Goal: Task Accomplishment & Management: Complete application form

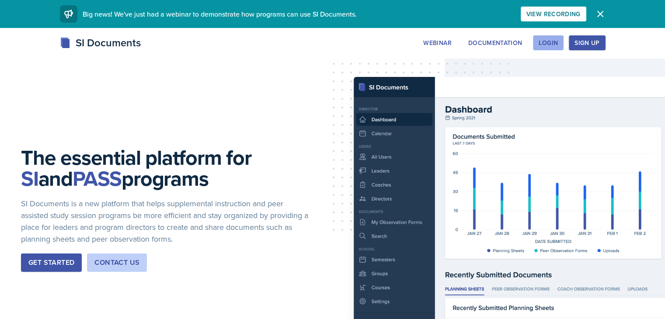
click at [564, 43] on button "Login" at bounding box center [548, 42] width 31 height 15
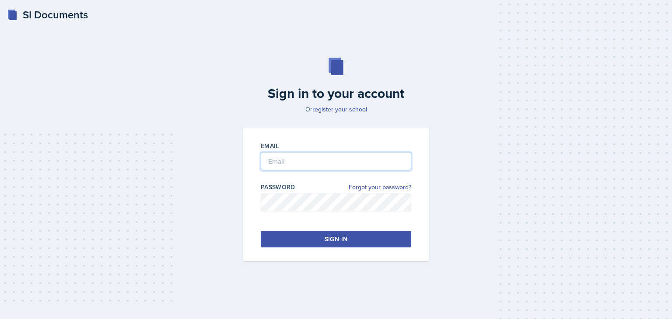
click at [342, 164] on input "email" at bounding box center [336, 161] width 150 height 18
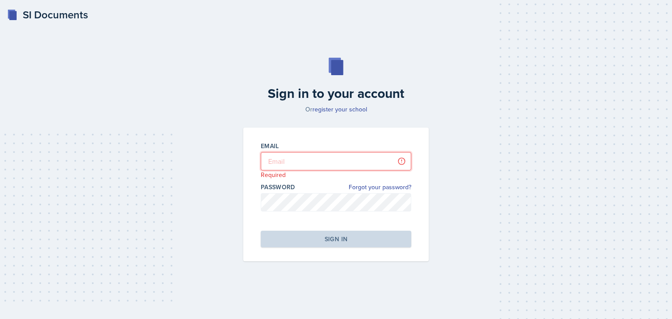
click at [301, 158] on input "email" at bounding box center [336, 161] width 150 height 18
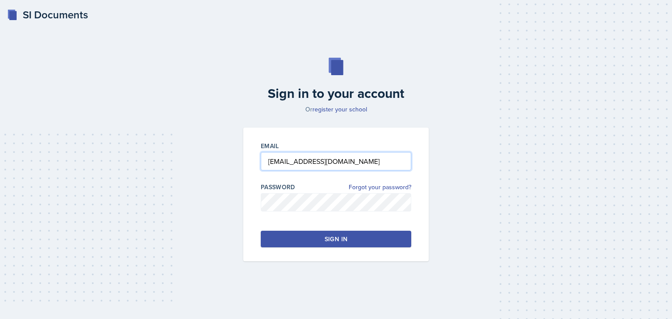
type input "[EMAIL_ADDRESS][DOMAIN_NAME]"
click at [327, 239] on div "Sign in" at bounding box center [336, 239] width 23 height 9
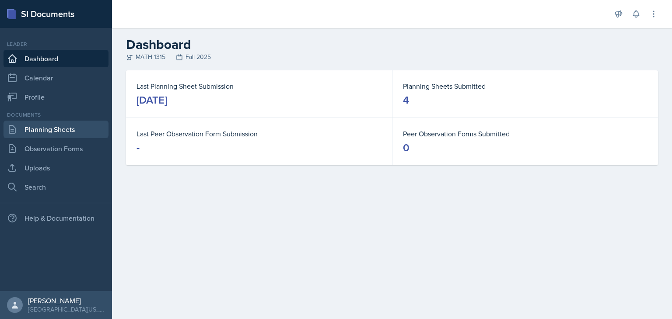
click at [61, 128] on link "Planning Sheets" at bounding box center [55, 129] width 105 height 17
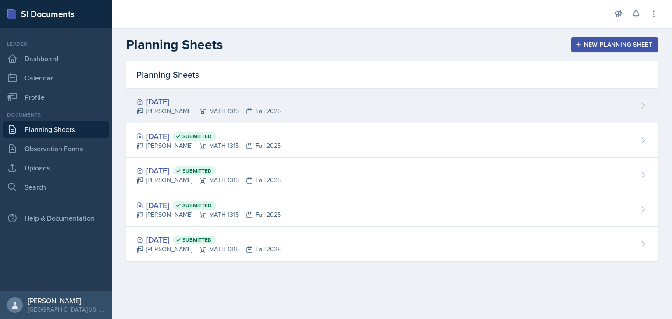
click at [182, 104] on div "[DATE]" at bounding box center [208, 102] width 144 height 12
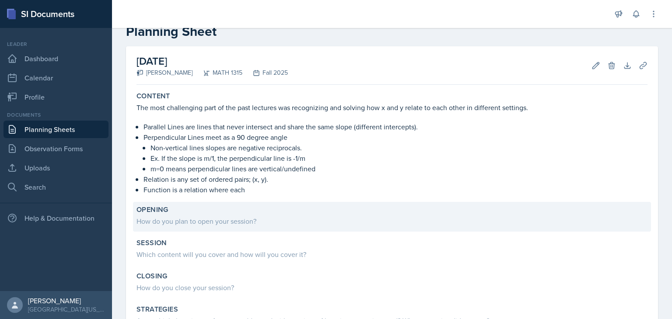
scroll to position [44, 0]
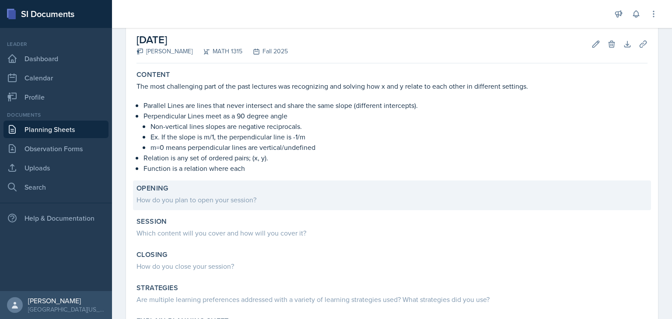
click at [165, 195] on div "How do you plan to open your session?" at bounding box center [391, 200] width 511 height 10
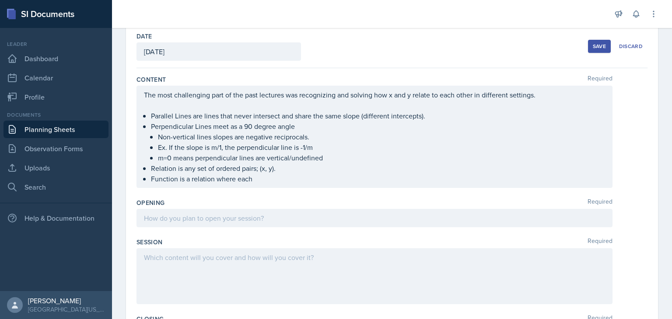
scroll to position [41, 0]
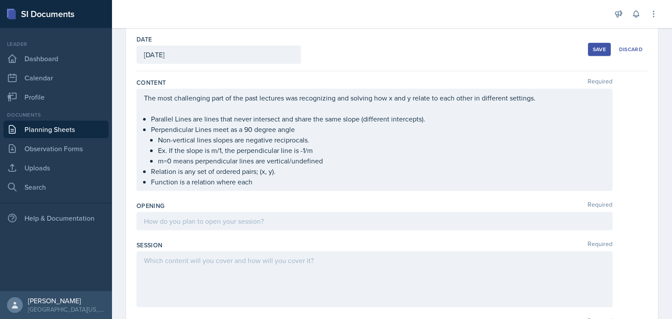
click at [192, 215] on div at bounding box center [374, 221] width 476 height 18
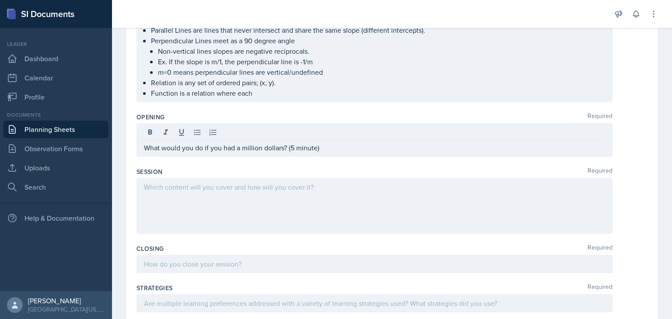
click at [216, 194] on div at bounding box center [374, 206] width 476 height 56
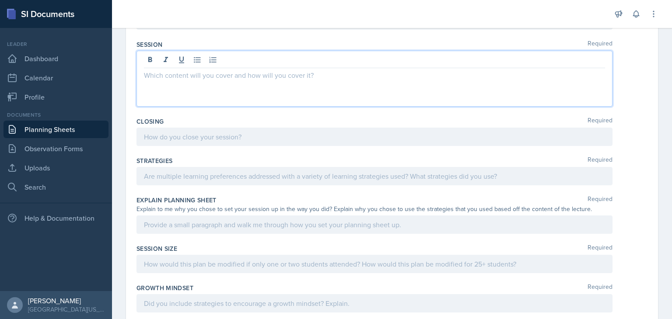
click at [241, 139] on p at bounding box center [374, 137] width 461 height 10
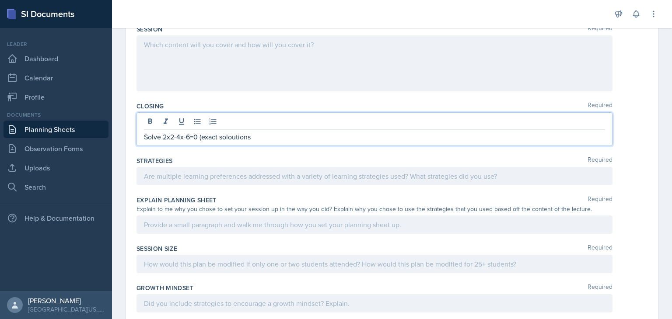
click at [244, 136] on p "Solve 2x2-4x-6=0 (exact soloutions" at bounding box center [374, 137] width 461 height 10
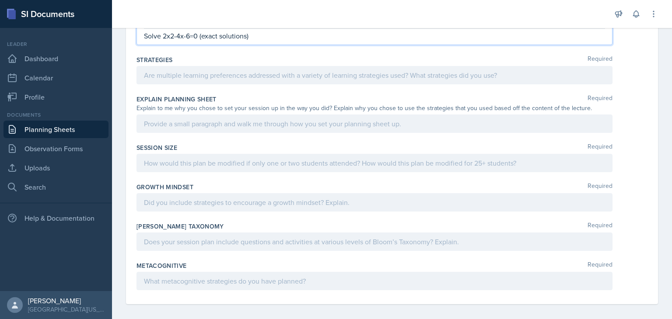
scroll to position [362, 0]
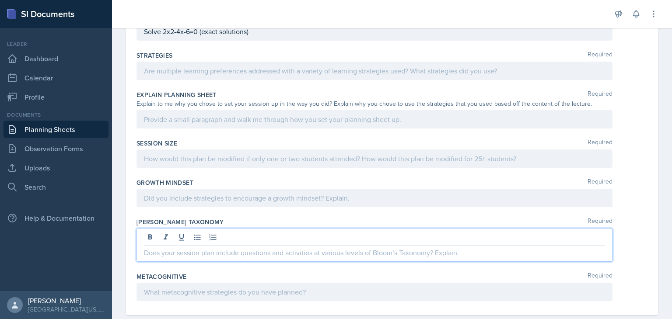
click at [210, 248] on p at bounding box center [374, 253] width 461 height 10
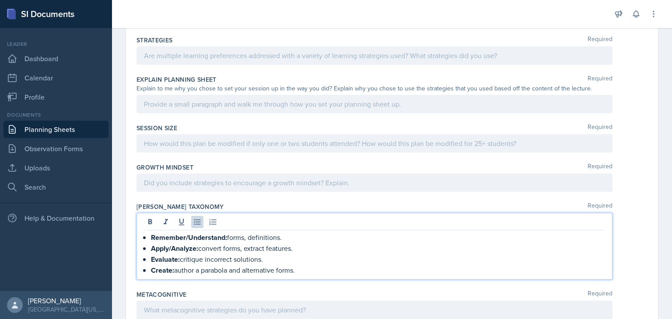
click at [627, 210] on div "[PERSON_NAME] Taxonomy Required Remember/Understand: forms, definitions. Apply/…" at bounding box center [391, 243] width 511 height 88
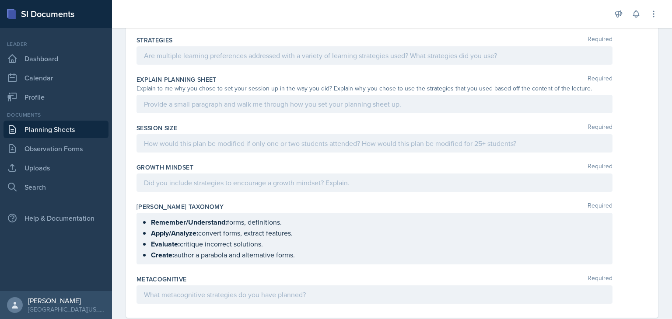
scroll to position [378, 0]
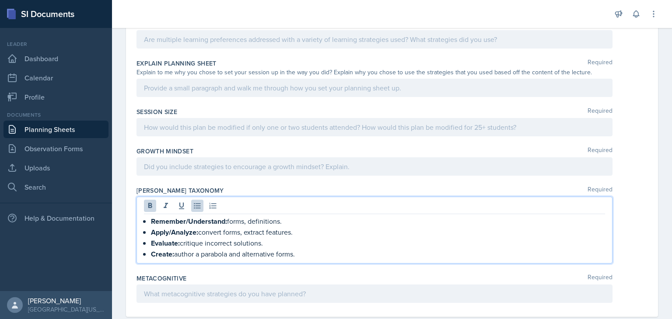
drag, startPoint x: 301, startPoint y: 237, endPoint x: 153, endPoint y: 223, distance: 148.9
click at [153, 223] on ul "Remember/Understand: forms, definitions. Apply/Analyze: convert forms, extract …" at bounding box center [378, 238] width 454 height 44
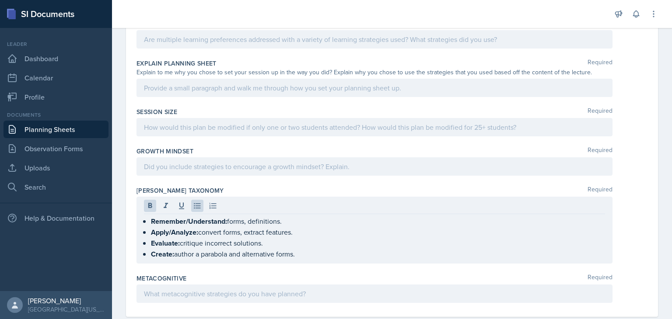
drag, startPoint x: 142, startPoint y: 219, endPoint x: 308, endPoint y: 238, distance: 167.8
click at [308, 238] on div "Remember/Understand: forms, definitions. Apply/Analyze: convert forms, extract …" at bounding box center [374, 230] width 476 height 67
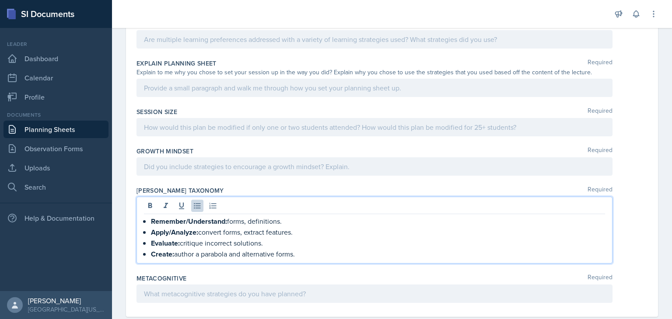
click at [301, 254] on p "Create: author a parabola and alternative forms." at bounding box center [378, 254] width 454 height 11
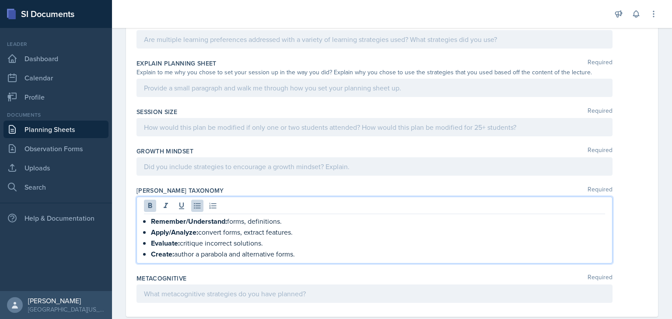
click at [301, 254] on p "Create: author a parabola and alternative forms." at bounding box center [378, 254] width 454 height 11
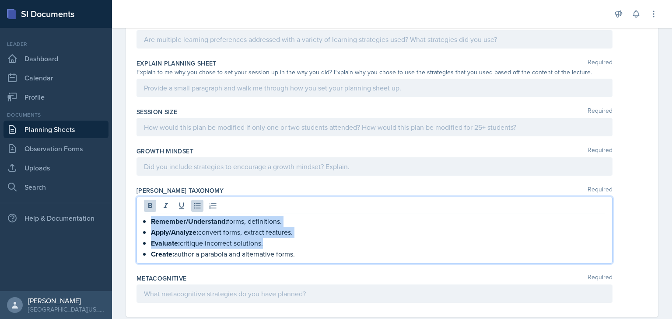
drag, startPoint x: 301, startPoint y: 254, endPoint x: 150, endPoint y: 222, distance: 154.3
click at [150, 222] on div "Remember/Understand: forms, definitions. Apply/Analyze: convert forms, extract …" at bounding box center [374, 238] width 461 height 44
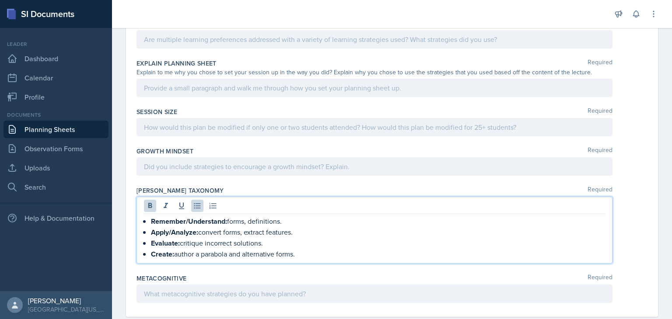
scroll to position [362, 0]
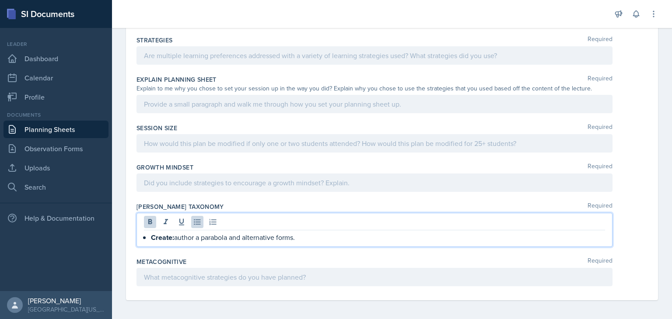
click at [320, 238] on p "Create: author a parabola and alternative forms." at bounding box center [378, 237] width 454 height 11
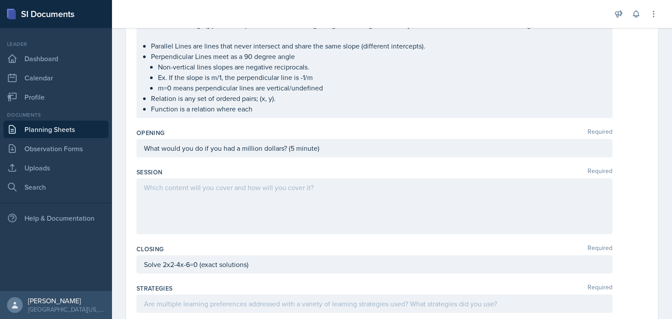
scroll to position [126, 0]
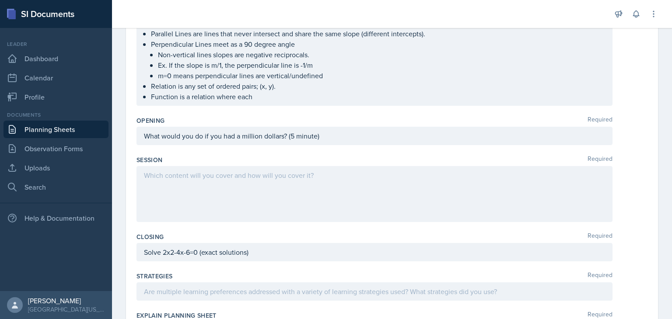
click at [187, 175] on p at bounding box center [374, 175] width 461 height 10
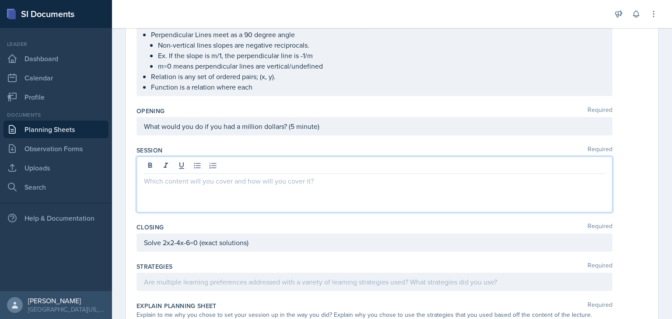
scroll to position [136, 0]
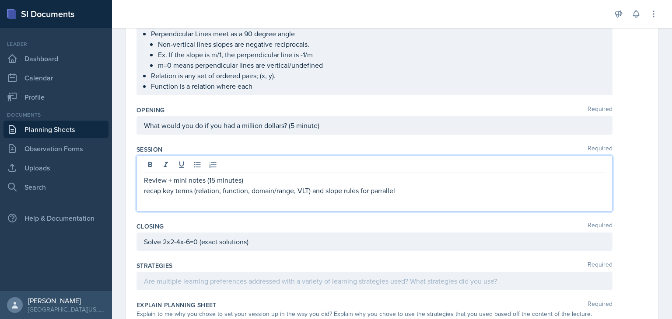
click at [381, 188] on p "recap key terms (relation, function, domain/range, VLT) and slope rules for par…" at bounding box center [374, 190] width 461 height 10
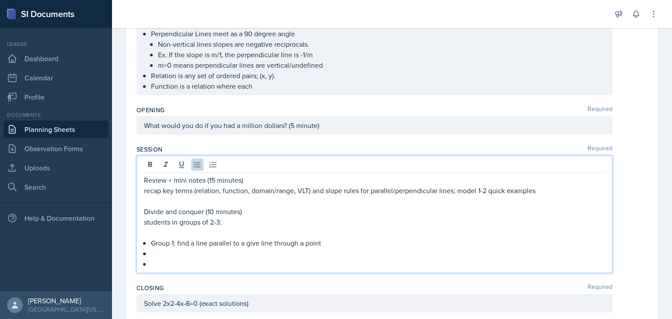
click at [163, 254] on p at bounding box center [378, 253] width 454 height 10
click at [161, 262] on p at bounding box center [378, 264] width 454 height 10
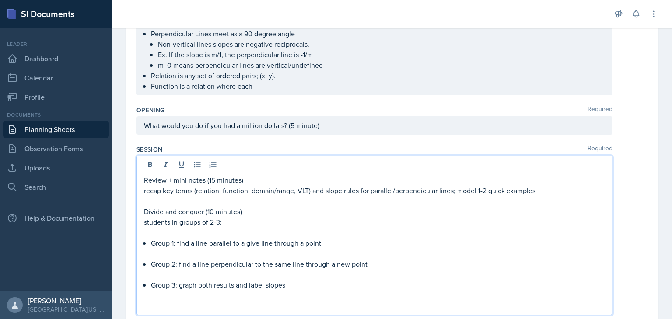
scroll to position [322, 0]
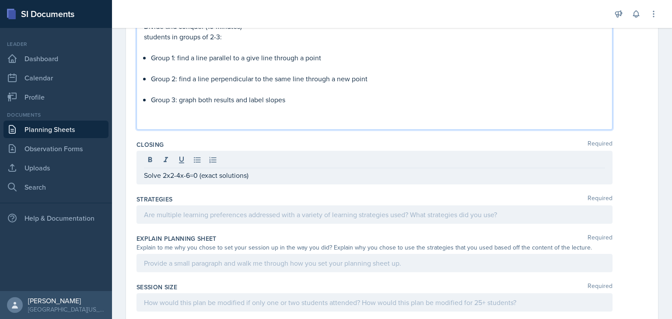
click at [159, 110] on p at bounding box center [374, 110] width 461 height 10
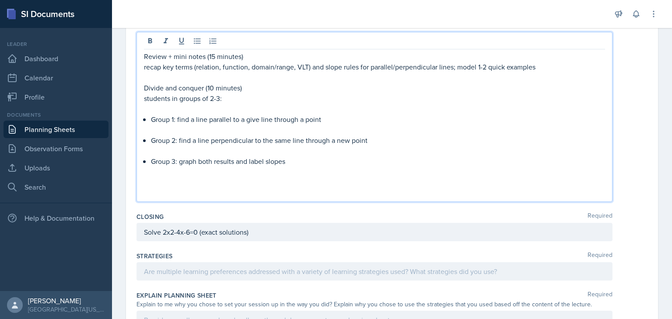
scroll to position [255, 0]
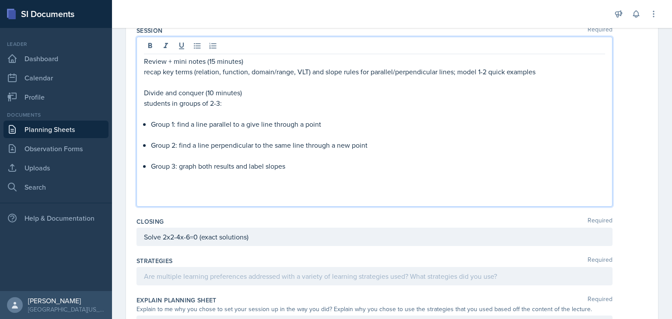
click at [140, 124] on div "Review + mini notes (15 minutes) recap key terms (relation, function, domain/ra…" at bounding box center [374, 122] width 476 height 170
click at [141, 123] on div "Review + mini notes (15 minutes) recap key terms (relation, function, domain/ra…" at bounding box center [374, 122] width 476 height 170
click at [159, 121] on p "Group 1: find a line parallel to a give line through a point" at bounding box center [378, 124] width 454 height 10
click at [147, 123] on div "Review + mini notes (15 minutes) recap key terms (relation, function, domain/ra…" at bounding box center [374, 129] width 461 height 147
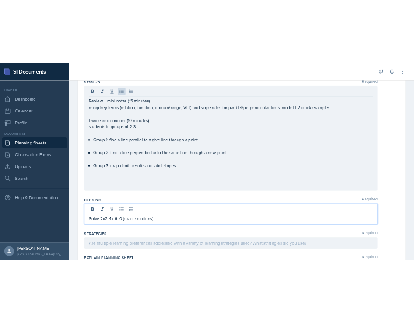
scroll to position [271, 0]
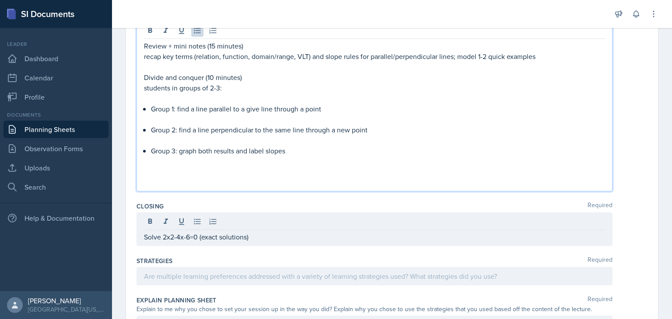
click at [150, 122] on div "Review + mini notes (15 minutes) recap key terms (relation, function, domain/ra…" at bounding box center [374, 114] width 461 height 147
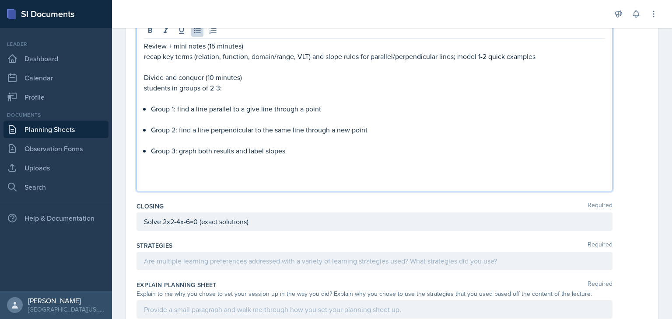
click at [150, 111] on div "Review + mini notes (15 minutes) recap key terms (relation, function, domain/ra…" at bounding box center [374, 114] width 461 height 147
click at [150, 118] on div "Review + mini notes (15 minutes) recap key terms (relation, function, domain/ra…" at bounding box center [374, 114] width 461 height 147
click at [148, 106] on p "Group 1: find a line parallel to a give line through a point" at bounding box center [374, 109] width 461 height 10
click at [156, 109] on p "Group 1: find a line parallel to a give line through a point" at bounding box center [378, 109] width 454 height 10
click at [142, 164] on div "Review + mini notes (15 minutes) recap key terms (relation, function, domain/ra…" at bounding box center [374, 106] width 476 height 170
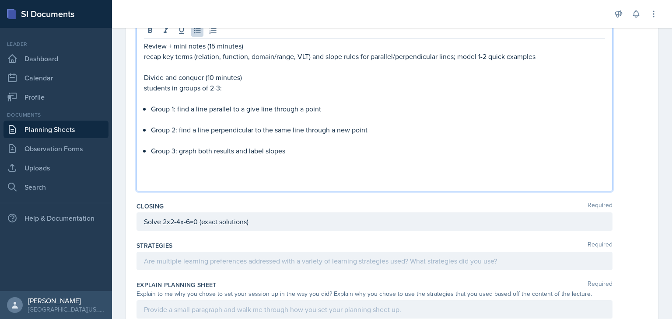
click at [298, 152] on p "Group 3: graph both results and label slopes" at bounding box center [378, 151] width 454 height 10
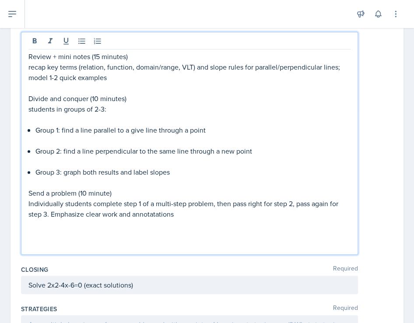
click at [150, 223] on p at bounding box center [189, 224] width 322 height 10
click at [150, 212] on p "Individually students complete step 1 of a multi-step problem, then pass right …" at bounding box center [189, 208] width 322 height 21
drag, startPoint x: 150, startPoint y: 212, endPoint x: 163, endPoint y: 236, distance: 27.4
click at [164, 243] on p at bounding box center [189, 245] width 322 height 10
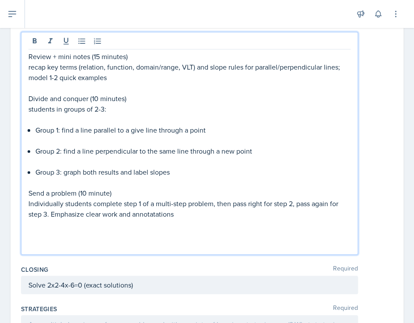
click at [159, 213] on p "Individually students complete step 1 of a multi-step problem, then pass right …" at bounding box center [189, 208] width 322 height 21
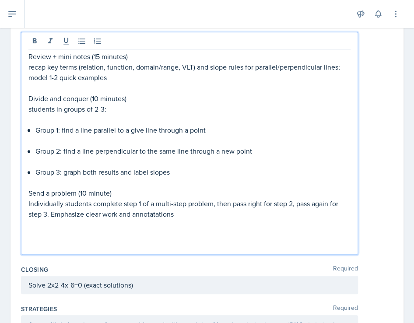
click at [153, 212] on p "Individually students complete step 1 of a multi-step problem, then pass right …" at bounding box center [189, 208] width 322 height 21
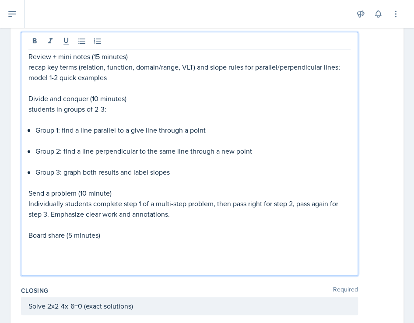
click at [109, 193] on p "Send a problem (10 minute)" at bounding box center [189, 193] width 322 height 10
click at [107, 235] on p "Board share (5 minutes)" at bounding box center [189, 235] width 322 height 10
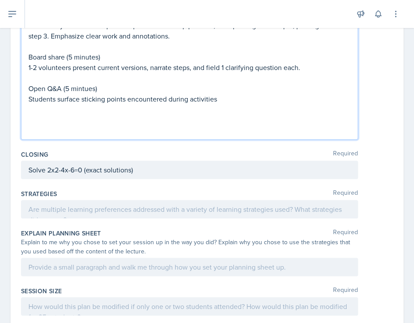
scroll to position [451, 0]
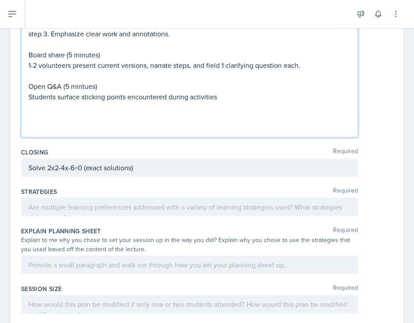
click at [218, 167] on p "Solve 2x2-4x-6=0 (exact solutions)" at bounding box center [189, 167] width 322 height 10
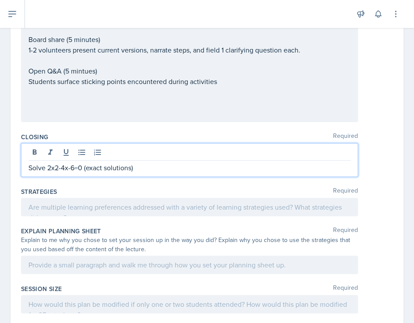
click at [218, 167] on p "Solve 2x2-4x-6=0 (exact solutions)" at bounding box center [189, 167] width 322 height 10
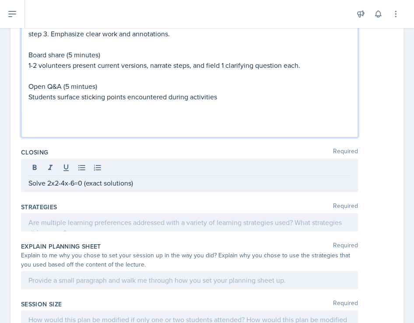
click at [82, 81] on p "Open Q&A (5 mintues)" at bounding box center [189, 86] width 322 height 10
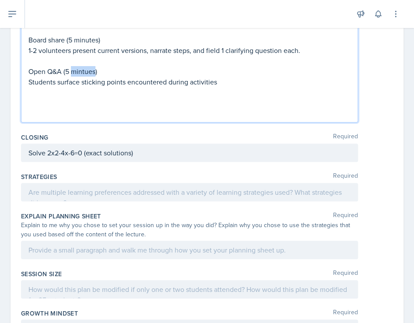
click at [82, 72] on p "Open Q&A (5 mintues)" at bounding box center [189, 71] width 322 height 10
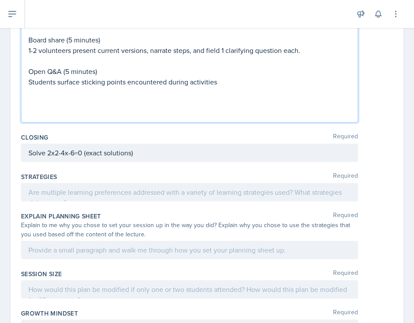
click at [135, 151] on div "Solve 2x2-4x-6=0 (exact solutions)" at bounding box center [189, 152] width 337 height 18
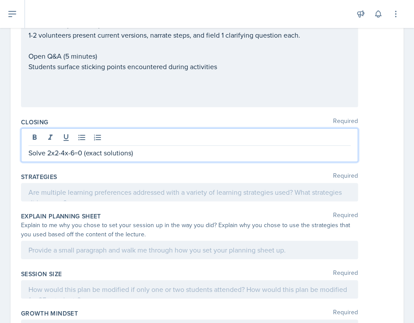
scroll to position [451, 0]
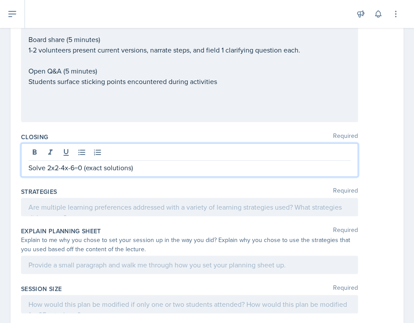
click at [135, 151] on div at bounding box center [189, 153] width 322 height 14
drag, startPoint x: 140, startPoint y: 166, endPoint x: 14, endPoint y: 157, distance: 125.4
click at [14, 157] on div "Date [DATE] [DATE] 31 1 2 3 4 5 6 7 8 9 10 11 12 13 14 15 16 17 18 19 20 21 22 …" at bounding box center [206, 32] width 393 height 828
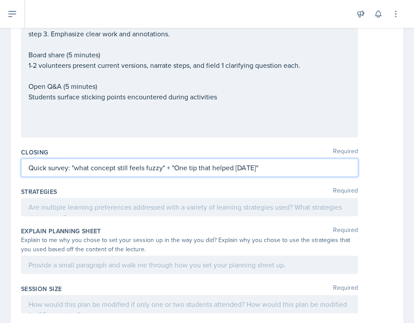
click at [115, 199] on div at bounding box center [189, 207] width 337 height 18
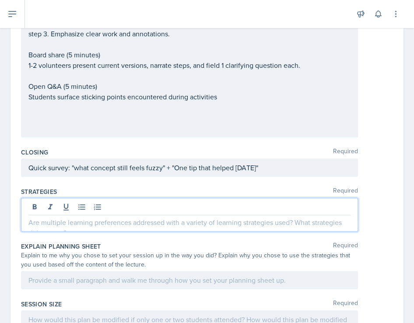
scroll to position [451, 0]
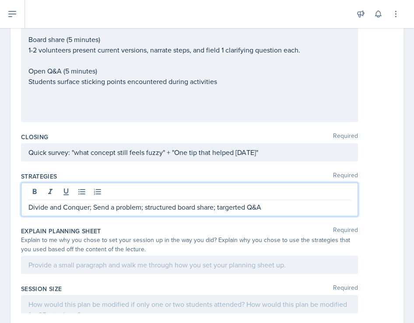
click at [231, 203] on p "Divide and Conquer; Send a problem; structured board share; targerted Q&A" at bounding box center [189, 207] width 322 height 10
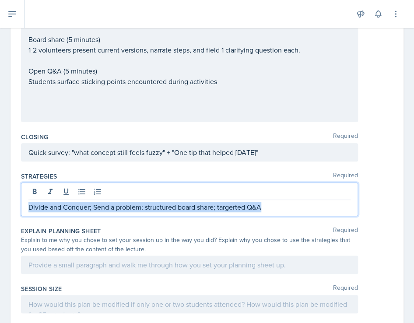
click at [231, 203] on p "Divide and Conquer; Send a problem; structured board share; targerted Q&A" at bounding box center [189, 207] width 322 height 10
click at [245, 205] on p "Divide and Conquer; Send a problem; structured board share; targerted Q&A" at bounding box center [189, 207] width 322 height 10
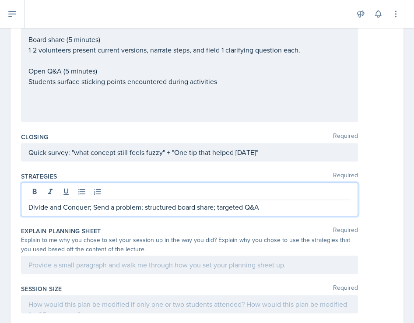
click at [227, 269] on div at bounding box center [189, 264] width 337 height 18
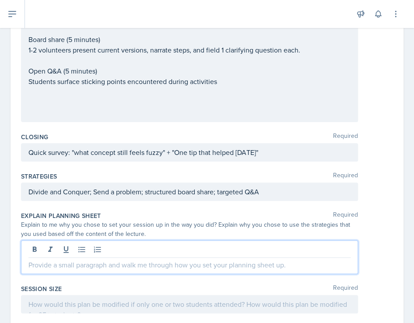
scroll to position [466, 0]
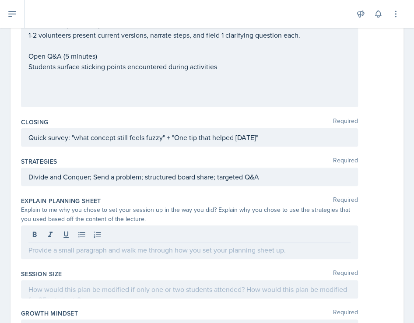
click at [213, 252] on p at bounding box center [189, 250] width 322 height 10
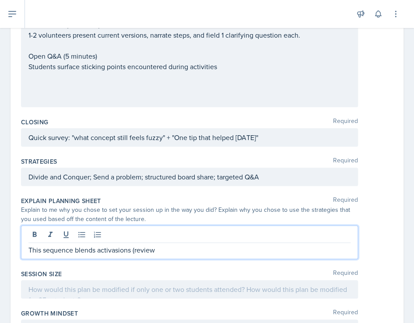
click at [116, 247] on p "This sequence blends activasions (review" at bounding box center [189, 250] width 322 height 10
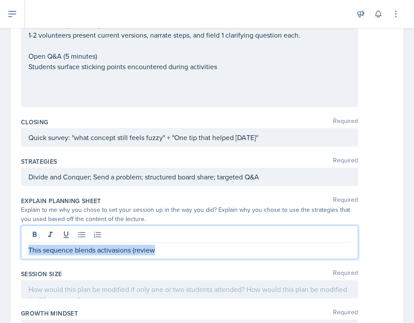
click at [116, 247] on p "This sequence blends activasions (review" at bounding box center [189, 250] width 322 height 10
click at [123, 248] on p "This sequence blends activasions (review" at bounding box center [189, 250] width 322 height 10
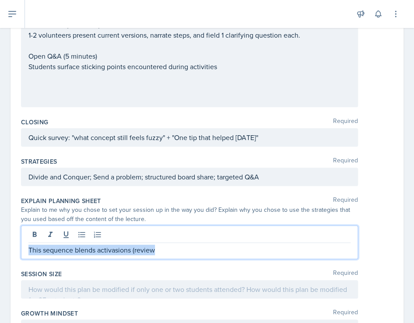
click at [123, 248] on p "This sequence blends activasions (review" at bounding box center [189, 250] width 322 height 10
click at [160, 247] on p "This sequence blends activasions (review" at bounding box center [189, 250] width 322 height 10
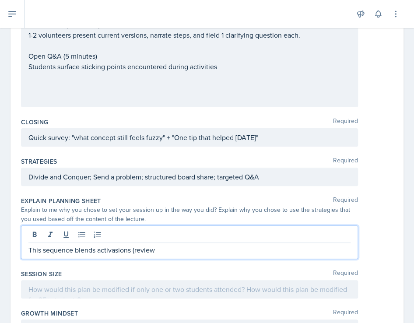
click at [110, 249] on p "This sequence blends activasions (review" at bounding box center [189, 250] width 322 height 10
click at [166, 249] on p "This sequence blends activations (review" at bounding box center [189, 250] width 322 height 10
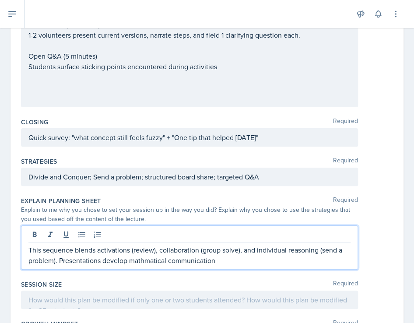
click at [145, 258] on p "This sequence blends activations (review), collaboration (group solve), and ind…" at bounding box center [189, 255] width 322 height 21
click at [217, 259] on p "This sequence blends activations (review), collaboration (group solve), and ind…" at bounding box center [189, 255] width 322 height 21
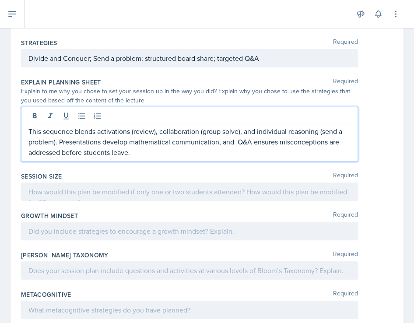
click at [110, 190] on p at bounding box center [189, 191] width 322 height 10
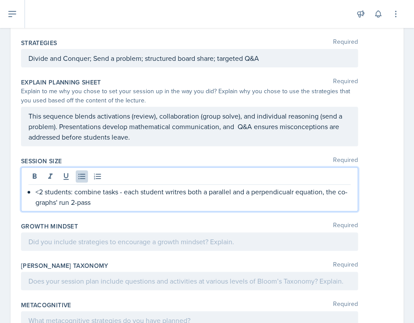
click at [68, 200] on p "<2 students: combine tasks - each student writres both a parallel and a perpend…" at bounding box center [192, 196] width 315 height 21
click at [103, 202] on p "<2 students: combine tasks - each student writres both a parallel and a perpend…" at bounding box center [192, 196] width 315 height 21
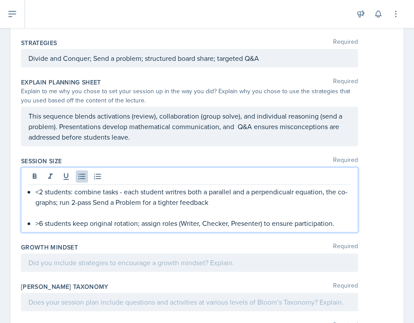
click at [173, 190] on p "<2 students: combine tasks - each student writres both a parallel and a perpend…" at bounding box center [192, 196] width 315 height 21
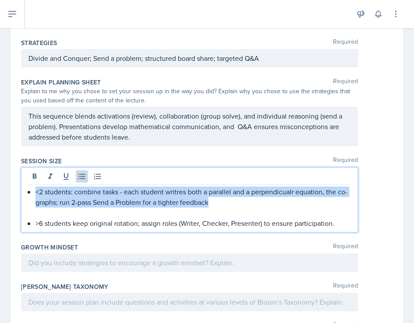
click at [173, 190] on p "<2 students: combine tasks - each student writres both a parallel and a perpend…" at bounding box center [192, 196] width 315 height 21
click at [242, 205] on p "<2 students: combine tasks - each student writres both a parallel and a perpend…" at bounding box center [192, 196] width 315 height 21
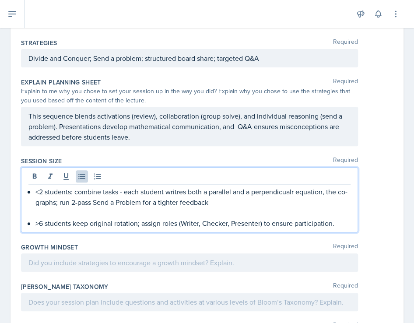
click at [172, 190] on p "<2 students: combine tasks - each student writres both a parallel and a perpend…" at bounding box center [192, 196] width 315 height 21
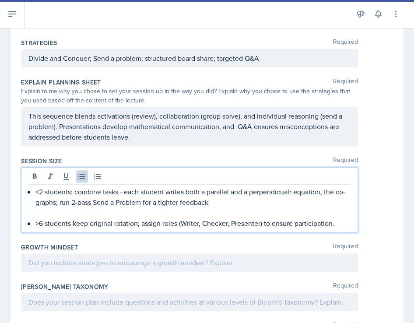
click at [274, 188] on p "<2 students: combine tasks - each student writes both a parallel and a perpendi…" at bounding box center [192, 196] width 315 height 21
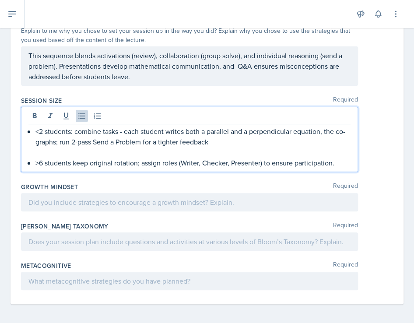
click at [195, 197] on p at bounding box center [189, 202] width 322 height 10
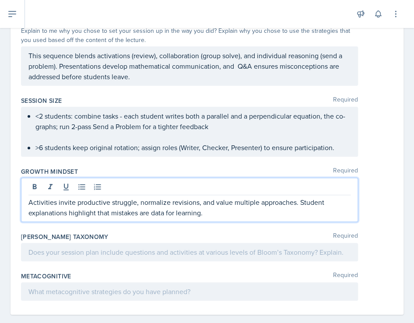
click at [135, 243] on div at bounding box center [189, 252] width 337 height 18
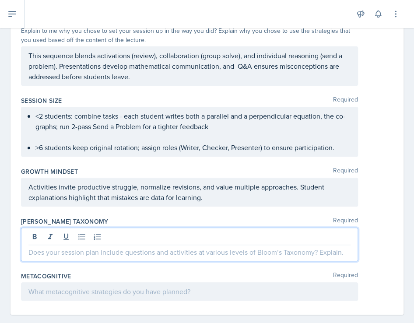
scroll to position [655, 0]
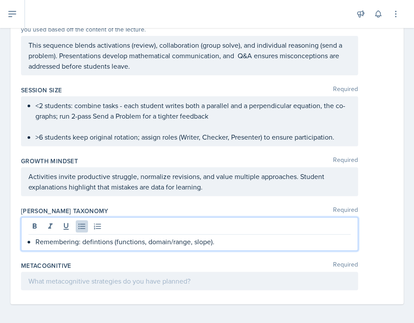
click at [94, 241] on p "Remembering: defintions (functions, domain/range, slope)." at bounding box center [192, 241] width 315 height 10
click at [227, 240] on p "Remembering: definitions (functions, domain/range, slope)." at bounding box center [192, 241] width 315 height 10
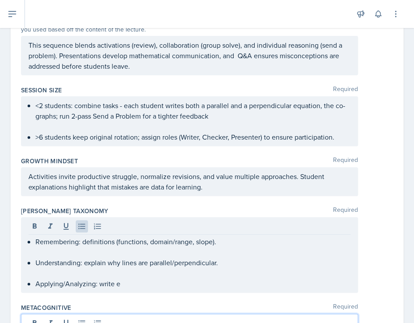
scroll to position [674, 0]
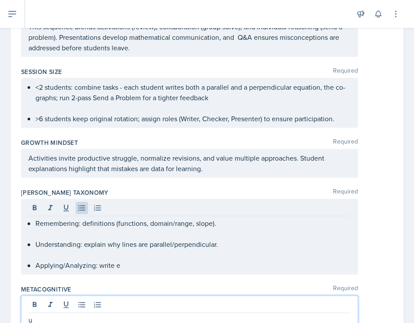
click at [197, 251] on p at bounding box center [189, 254] width 322 height 10
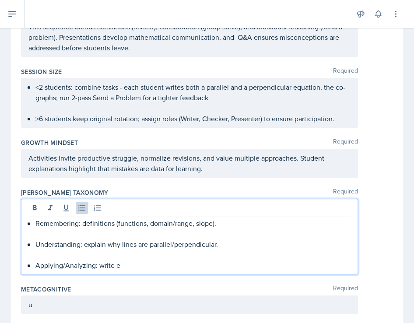
click at [181, 261] on p "Applying/Analyzing: write e" at bounding box center [192, 265] width 315 height 10
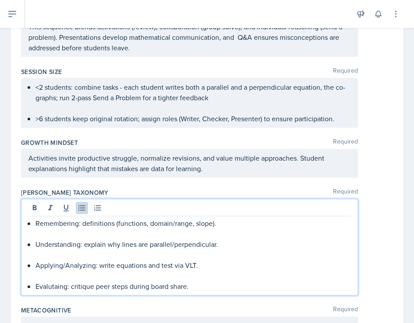
click at [66, 284] on p "Evalutaing: critique peer steps during board share." at bounding box center [192, 286] width 315 height 10
click at [189, 286] on p "Evaluating: critique peer steps during board share." at bounding box center [192, 286] width 315 height 10
click at [193, 284] on p "Evaluating: critique peer steps during board share." at bounding box center [192, 286] width 315 height 10
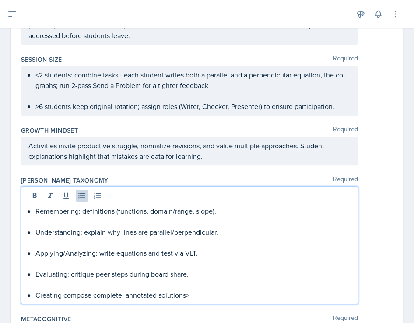
scroll to position [739, 0]
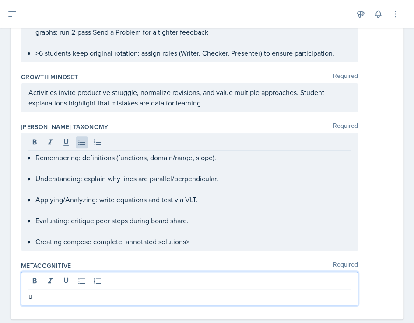
click at [151, 291] on p "u" at bounding box center [189, 296] width 322 height 10
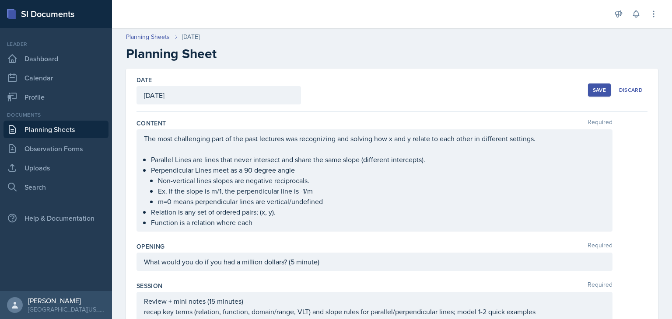
scroll to position [0, 0]
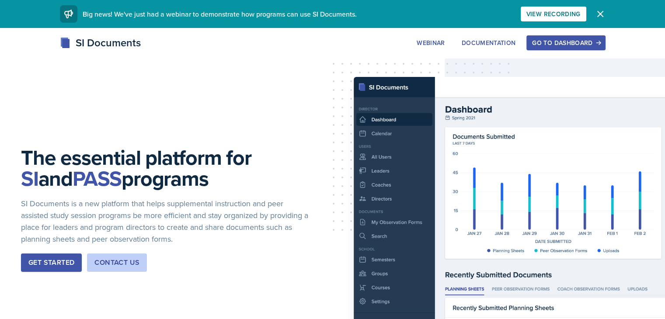
click at [412, 39] on div "Go to Dashboard" at bounding box center [565, 42] width 67 height 7
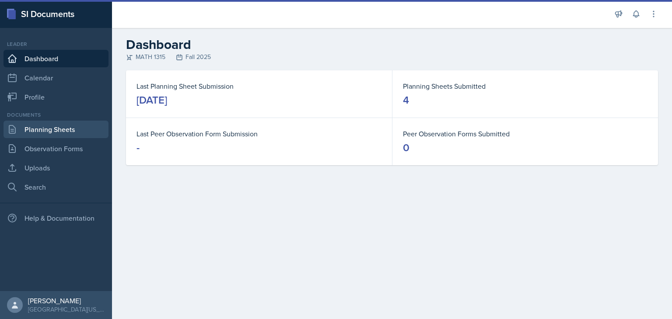
click at [47, 129] on link "Planning Sheets" at bounding box center [55, 129] width 105 height 17
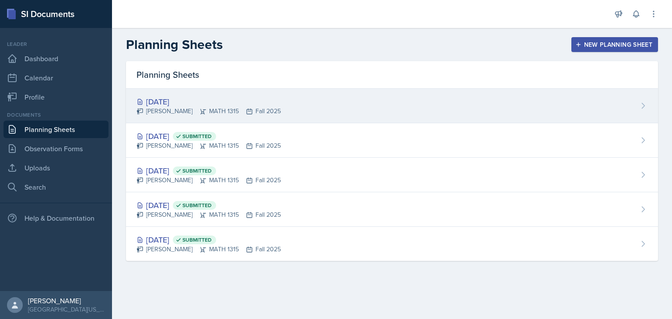
click at [175, 98] on div "[DATE]" at bounding box center [208, 102] width 144 height 12
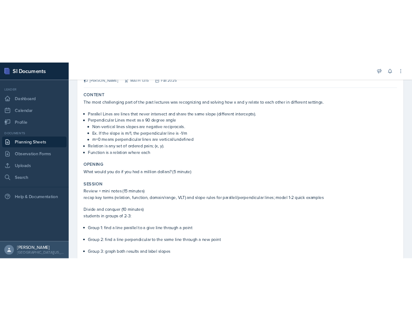
scroll to position [63, 0]
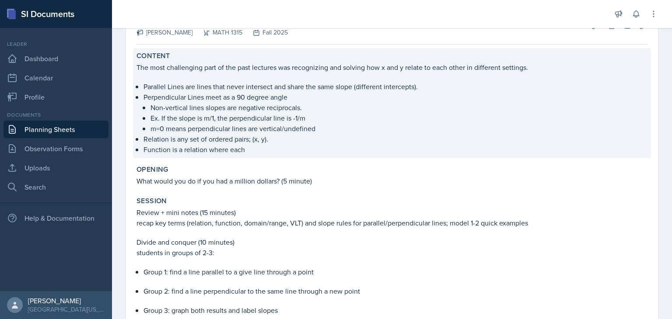
click at [258, 153] on p "Function is a relation where each" at bounding box center [395, 149] width 504 height 10
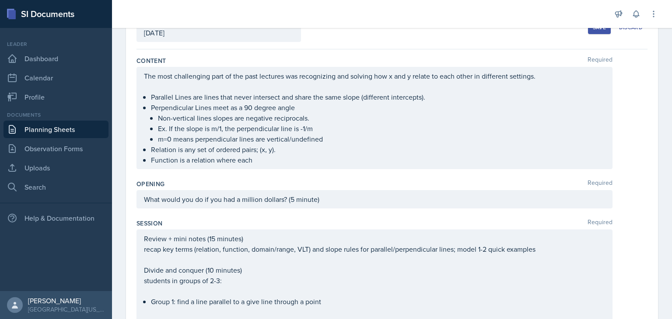
click at [253, 164] on ul "Parallel Lines are lines that never intersect and share the same slope (differe…" at bounding box center [378, 128] width 454 height 73
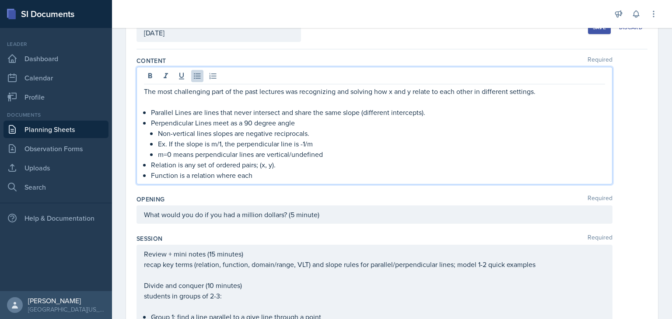
drag, startPoint x: 247, startPoint y: 175, endPoint x: 177, endPoint y: 176, distance: 69.6
click at [177, 176] on p "Function is a relation where each" at bounding box center [378, 175] width 454 height 10
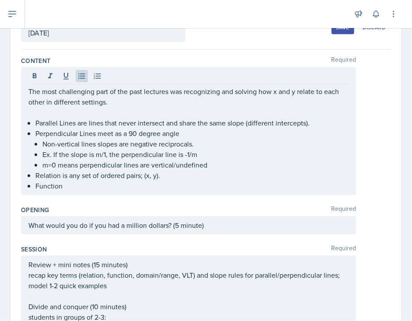
click at [115, 191] on div "The most challenging part of the past lectures was recognizing and solving how …" at bounding box center [188, 131] width 335 height 128
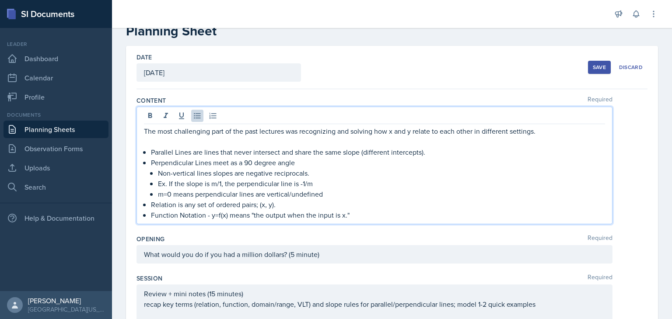
scroll to position [23, 0]
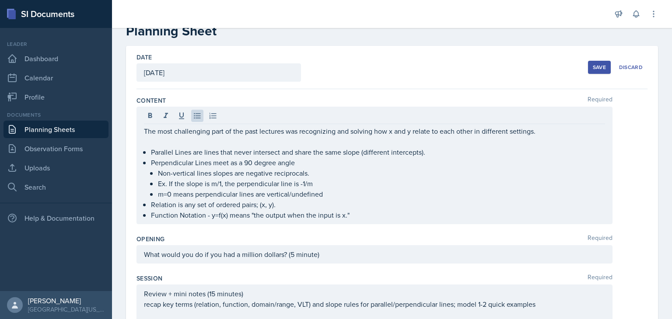
click at [412, 71] on button "Save" at bounding box center [599, 67] width 23 height 13
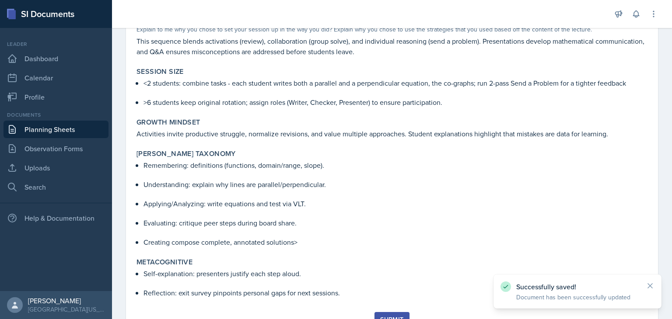
scroll to position [590, 0]
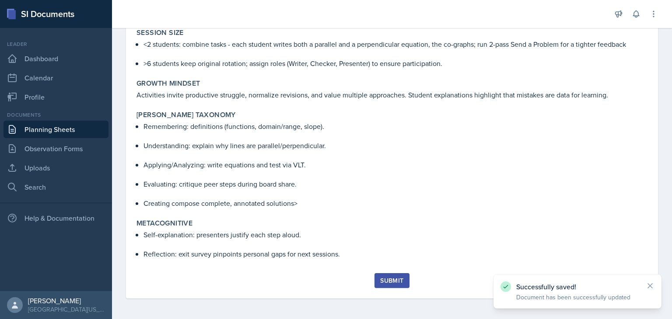
click at [388, 277] on div "Submit" at bounding box center [391, 280] width 23 height 7
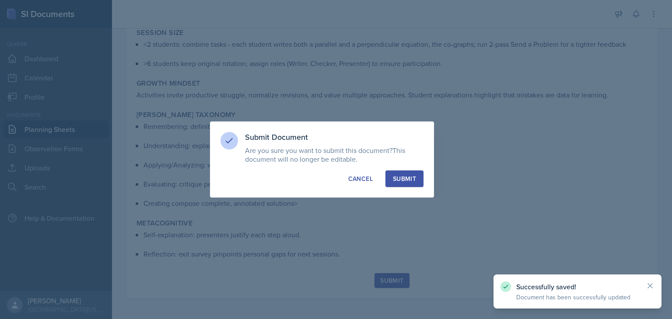
click at [409, 181] on div "Submit" at bounding box center [404, 179] width 23 height 9
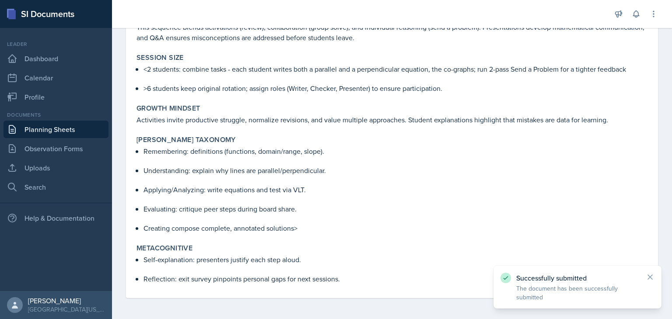
scroll to position [565, 0]
